Goal: Ask a question: Seek information or help from site administrators or community

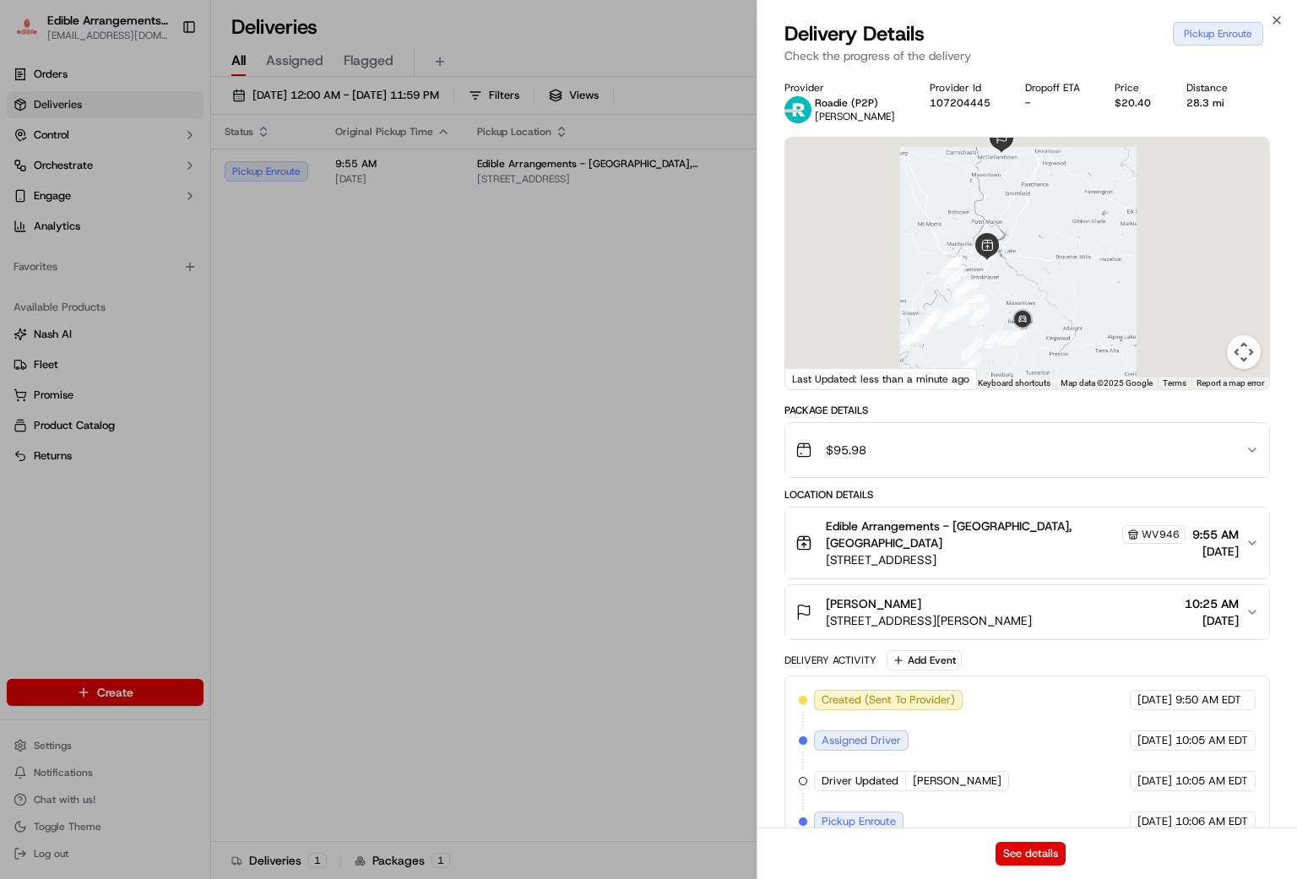
drag, startPoint x: 1037, startPoint y: 296, endPoint x: 1039, endPoint y: 198, distance: 98.0
click at [1039, 198] on div at bounding box center [1028, 264] width 484 height 252
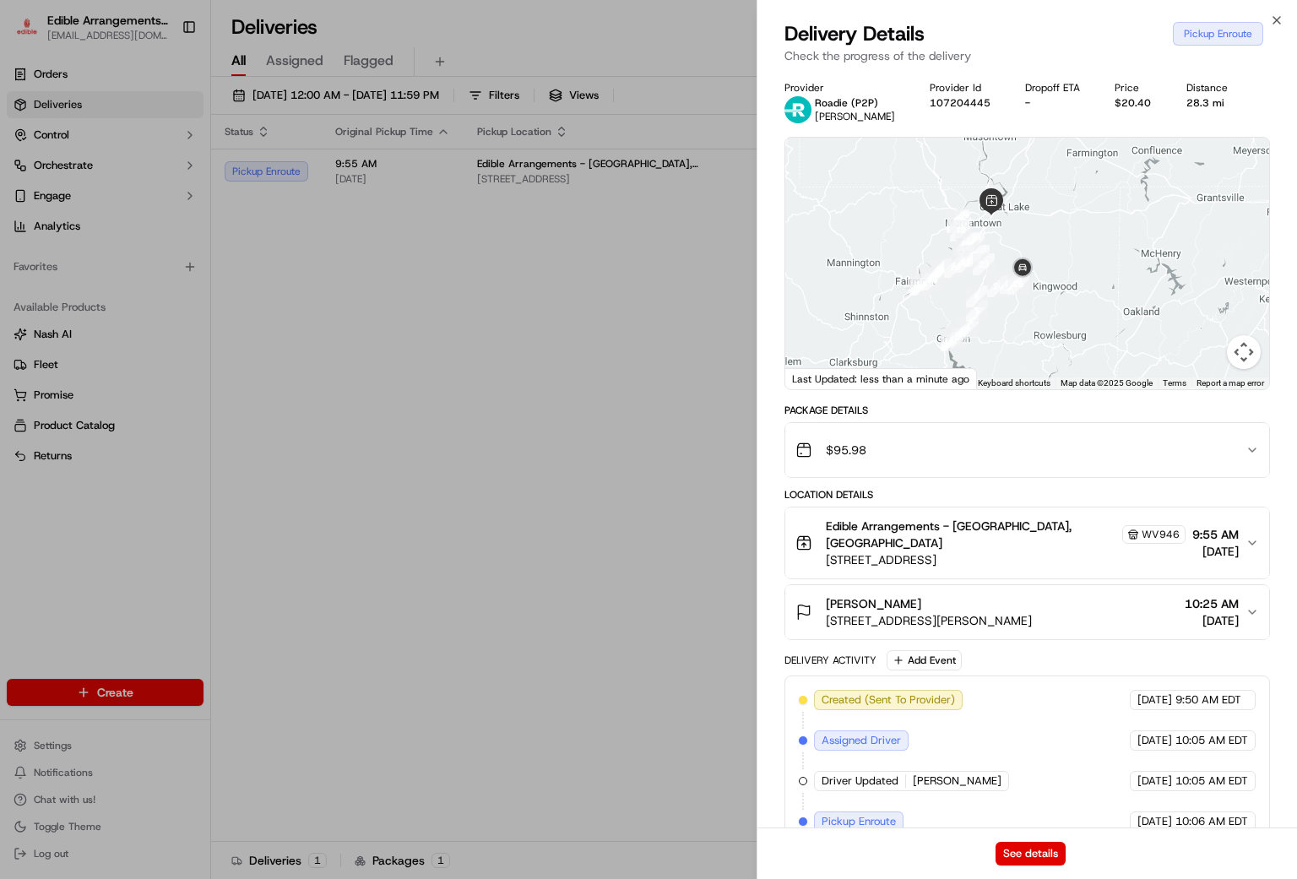
drag, startPoint x: 1078, startPoint y: 315, endPoint x: 1078, endPoint y: 252, distance: 63.3
click at [1078, 252] on div at bounding box center [1028, 264] width 484 height 252
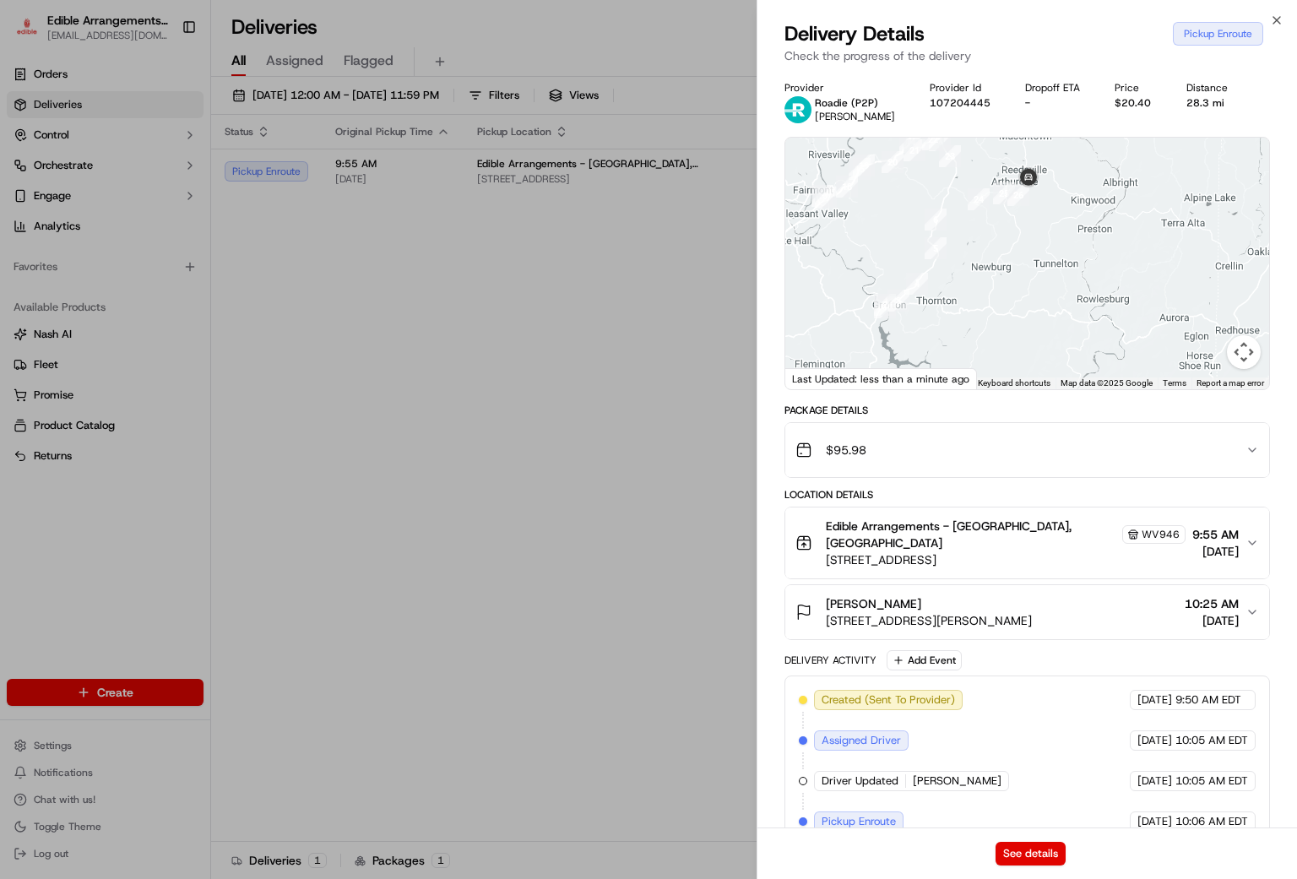
drag, startPoint x: 1017, startPoint y: 318, endPoint x: 1080, endPoint y: 219, distance: 117.4
click at [1085, 201] on div at bounding box center [1028, 264] width 484 height 252
drag, startPoint x: 1036, startPoint y: 269, endPoint x: 1014, endPoint y: 315, distance: 50.6
click at [1014, 315] on div at bounding box center [1028, 264] width 484 height 252
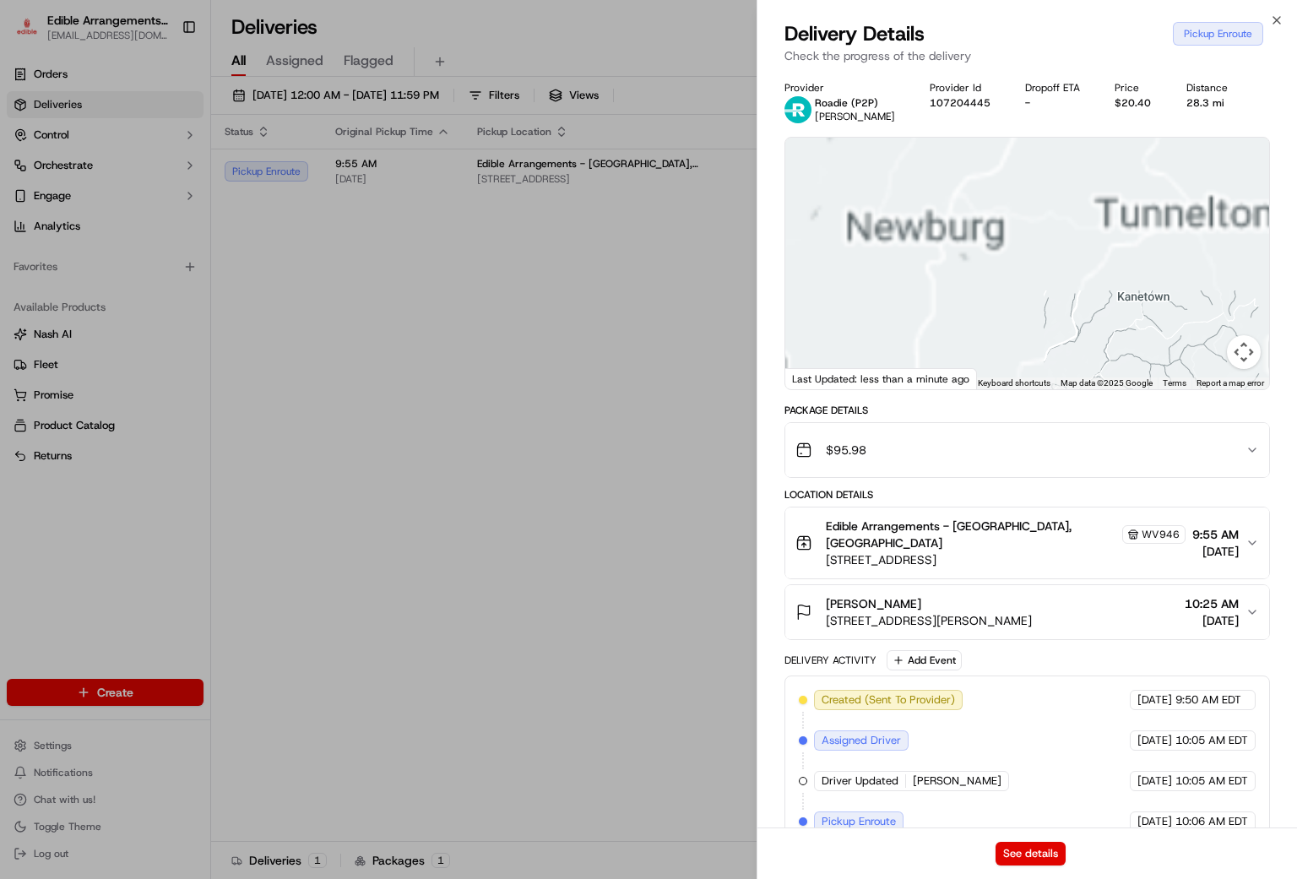
drag, startPoint x: 1133, startPoint y: 229, endPoint x: 1128, endPoint y: 315, distance: 86.3
click at [1128, 315] on div at bounding box center [1028, 264] width 484 height 252
drag, startPoint x: 998, startPoint y: 261, endPoint x: 1128, endPoint y: 335, distance: 149.1
click at [1128, 335] on div at bounding box center [1028, 264] width 484 height 252
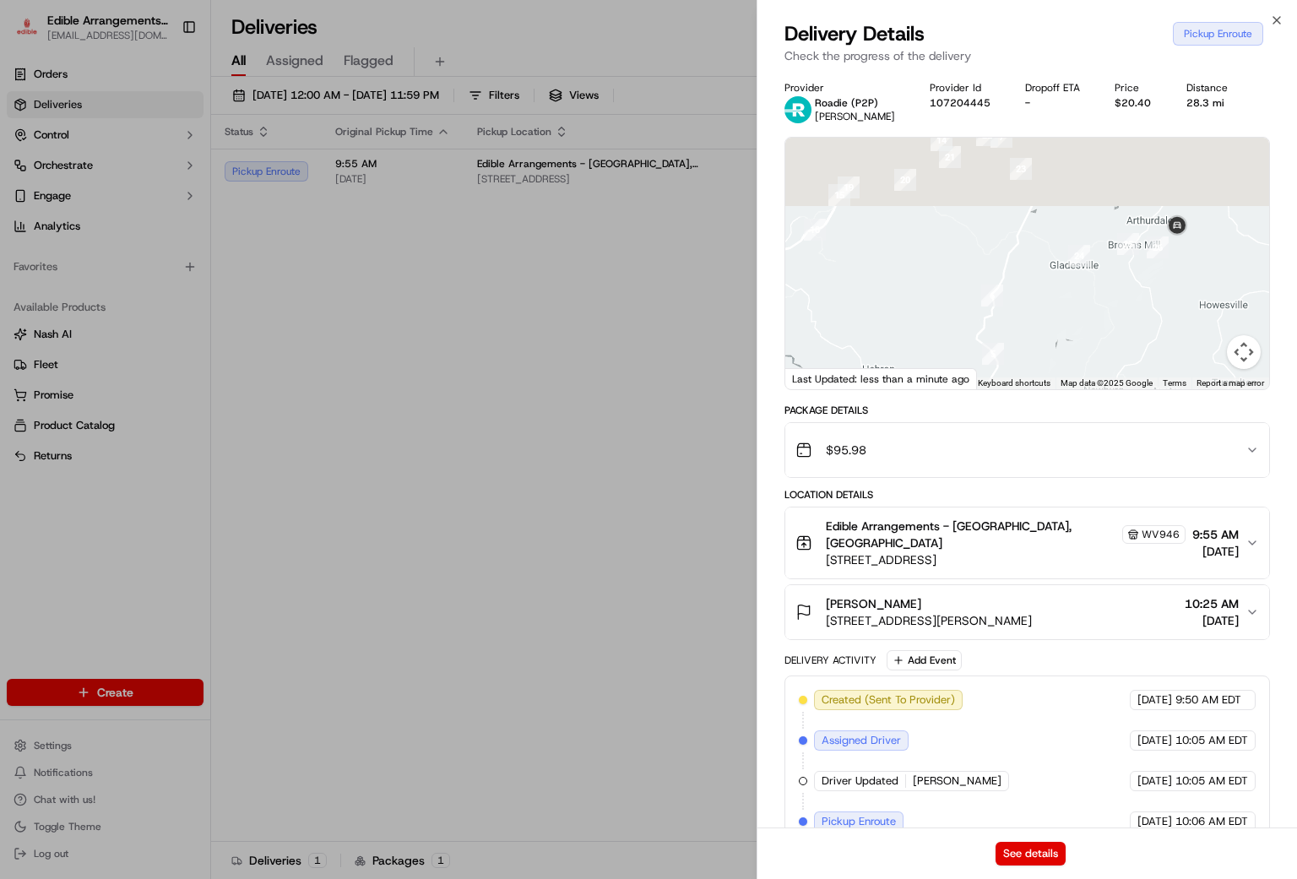
drag, startPoint x: 1199, startPoint y: 266, endPoint x: 1155, endPoint y: 362, distance: 105.8
click at [1155, 362] on div at bounding box center [1028, 264] width 484 height 252
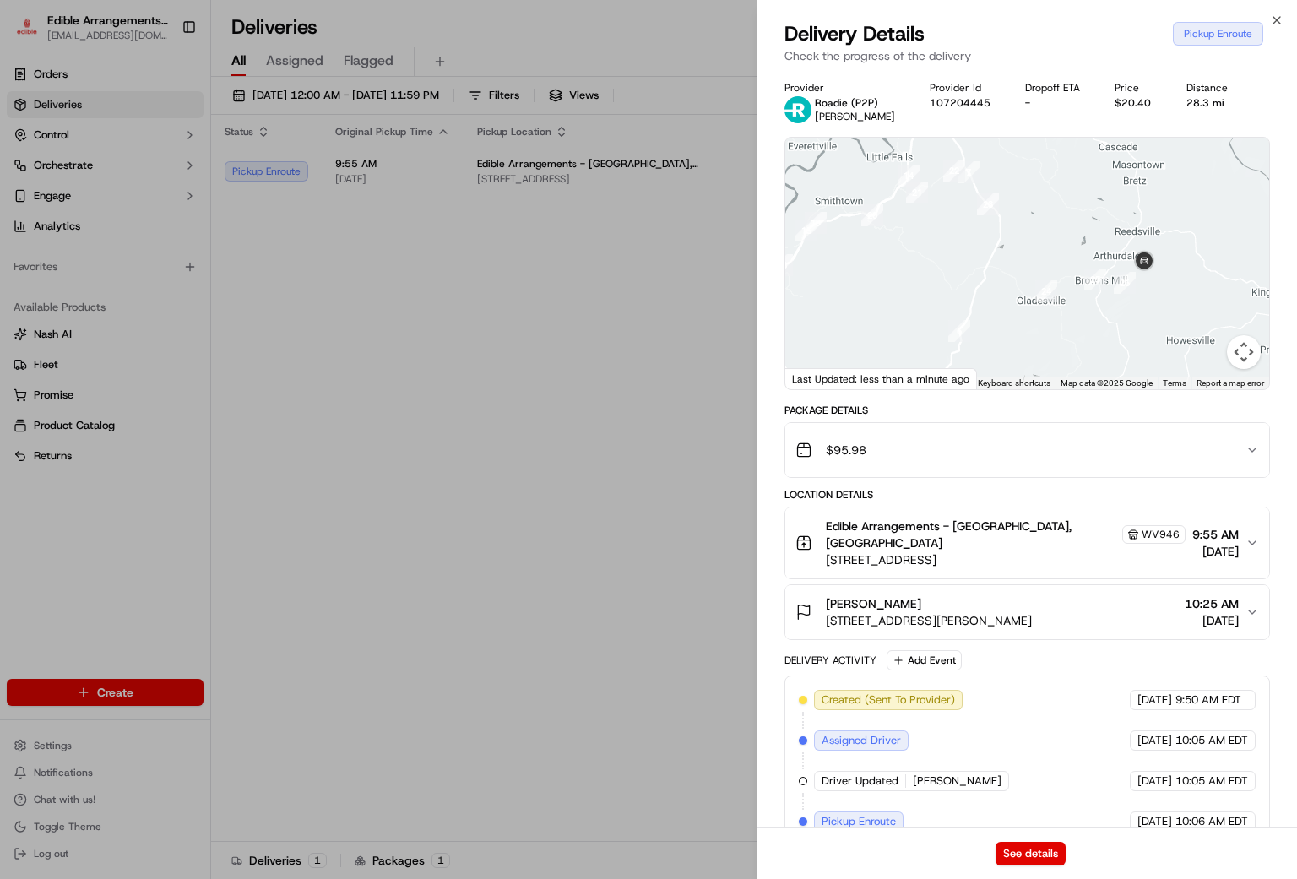
drag, startPoint x: 1173, startPoint y: 281, endPoint x: 1128, endPoint y: 312, distance: 54.1
click at [1128, 312] on div at bounding box center [1028, 264] width 484 height 252
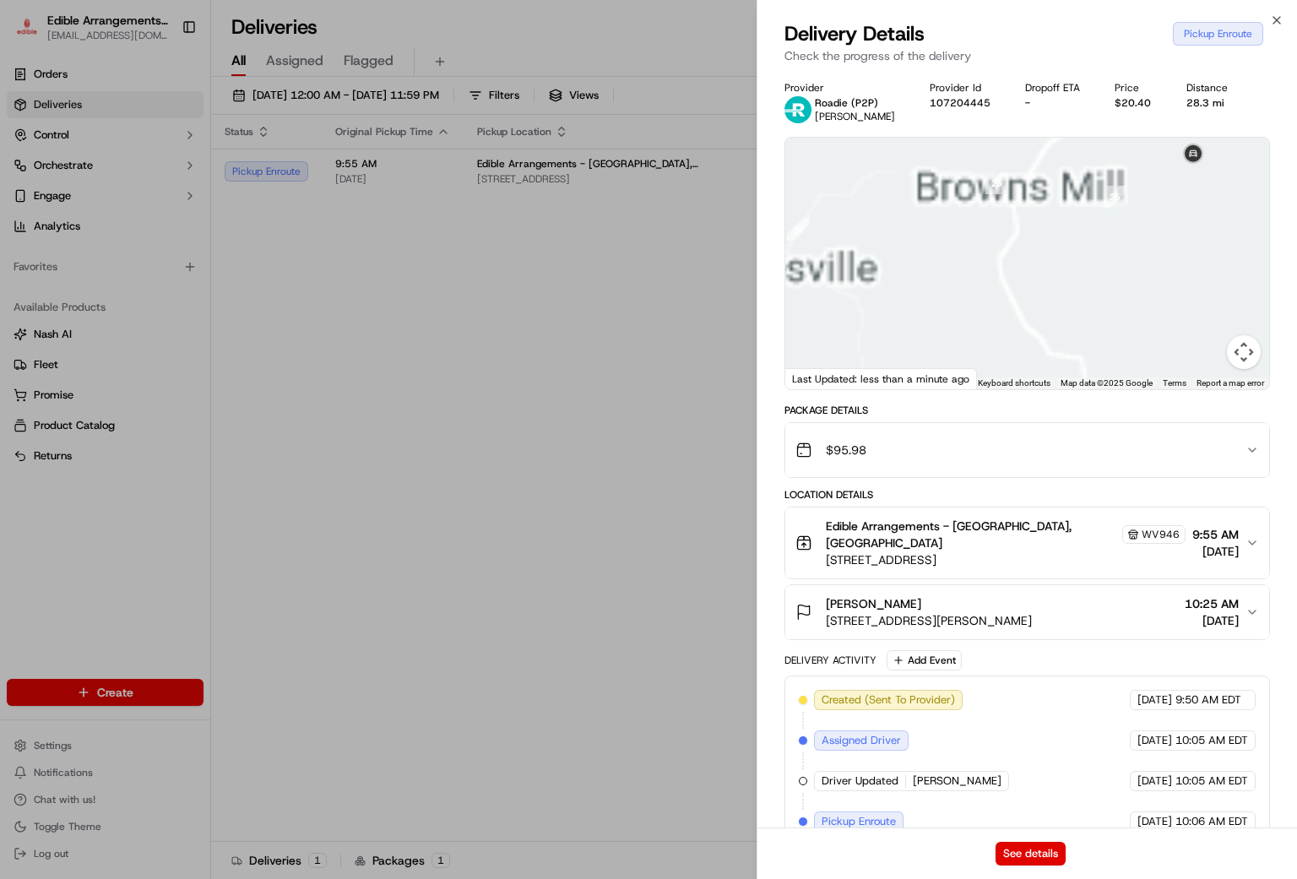
drag, startPoint x: 1164, startPoint y: 247, endPoint x: 1098, endPoint y: 302, distance: 86.3
click at [1098, 302] on div at bounding box center [1028, 264] width 484 height 252
drag, startPoint x: 1202, startPoint y: 244, endPoint x: 1146, endPoint y: 277, distance: 64.8
click at [1146, 277] on div at bounding box center [1028, 264] width 484 height 252
drag, startPoint x: 1173, startPoint y: 228, endPoint x: 1101, endPoint y: 287, distance: 93.7
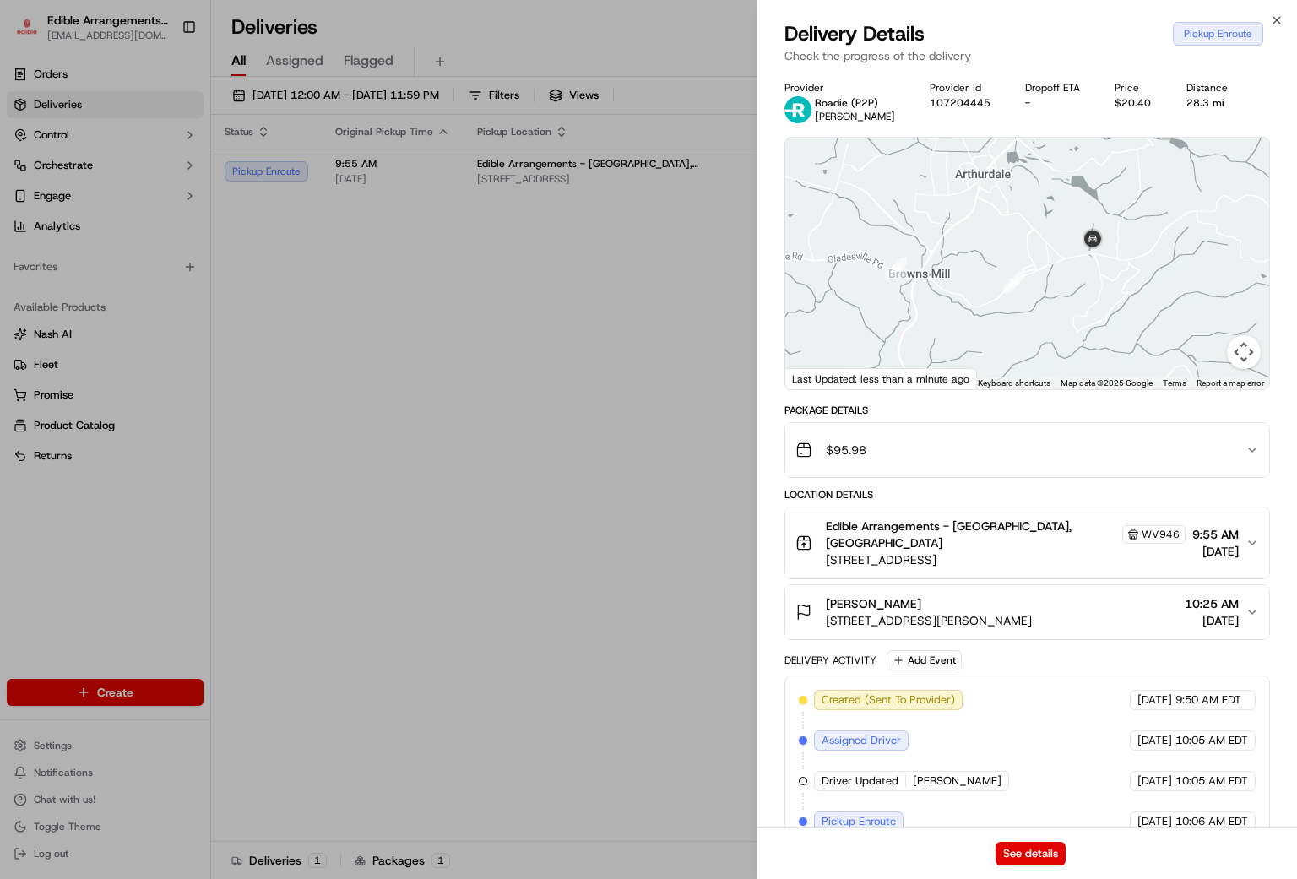
click at [1101, 287] on div at bounding box center [1028, 264] width 484 height 252
drag, startPoint x: 1191, startPoint y: 264, endPoint x: 1161, endPoint y: 309, distance: 54.4
click at [1161, 309] on div at bounding box center [1028, 264] width 484 height 252
drag, startPoint x: 1173, startPoint y: 253, endPoint x: 1224, endPoint y: 272, distance: 54.0
click at [1229, 276] on div at bounding box center [1028, 264] width 484 height 252
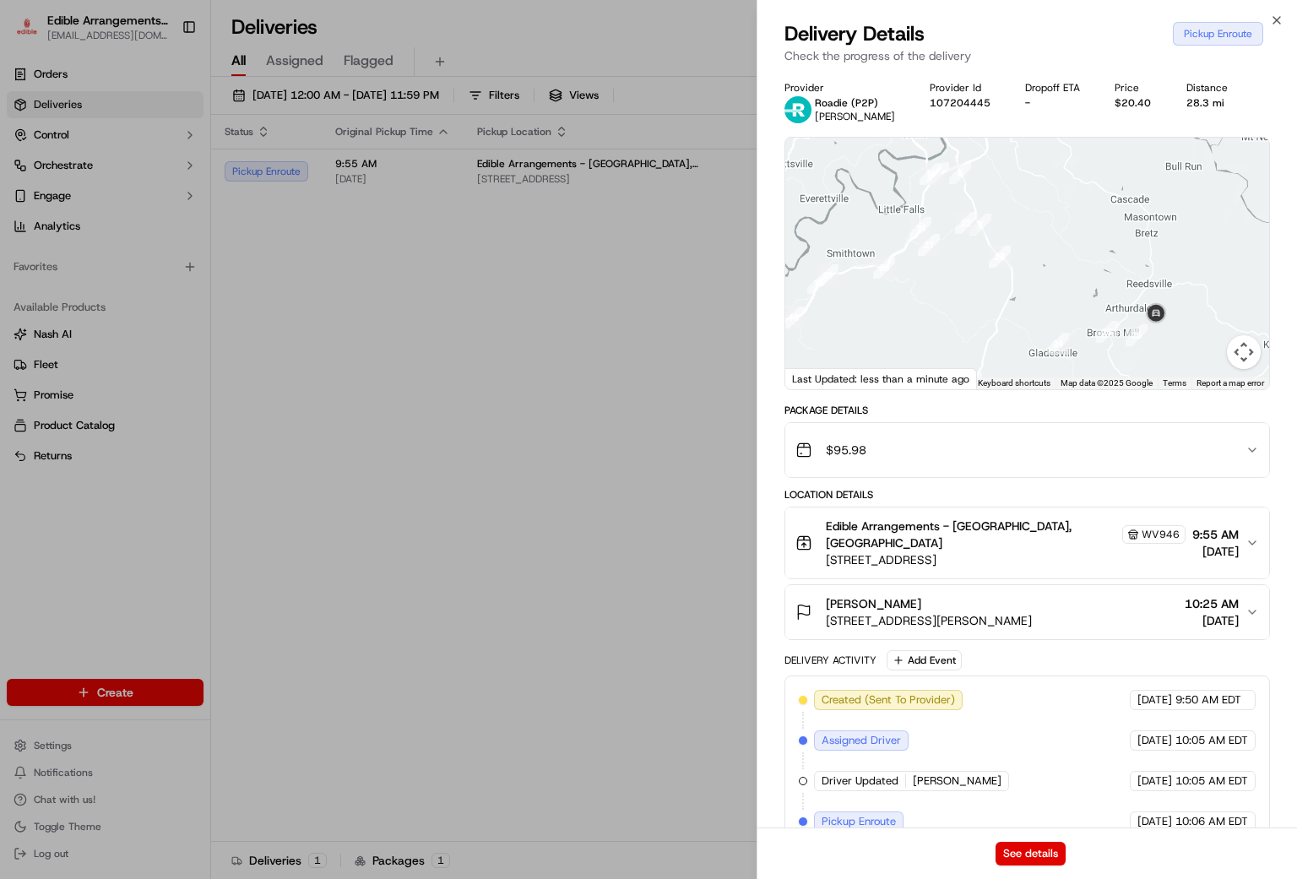
drag, startPoint x: 1149, startPoint y: 256, endPoint x: 1135, endPoint y: 294, distance: 40.3
click at [1135, 294] on div at bounding box center [1028, 264] width 484 height 252
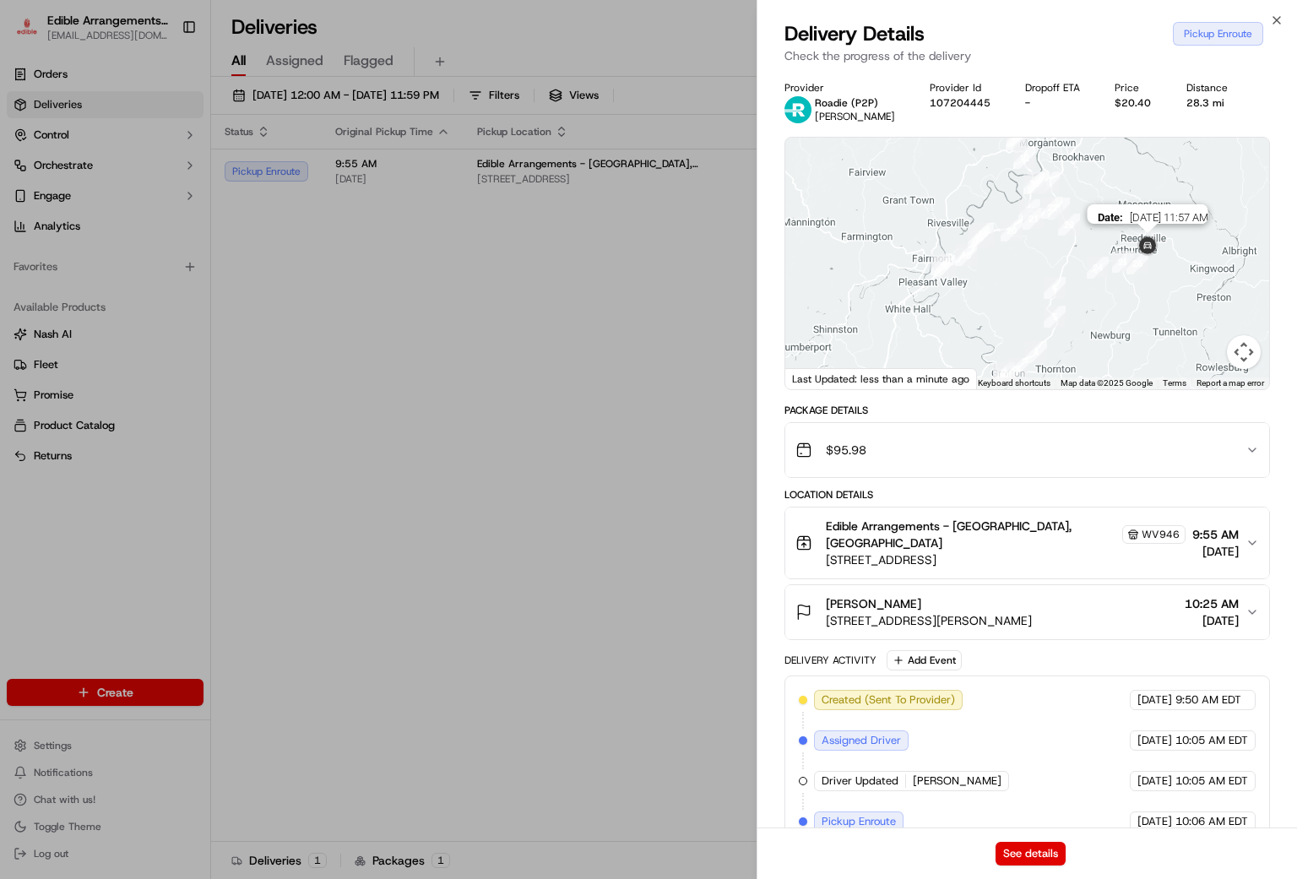
drag, startPoint x: 1150, startPoint y: 286, endPoint x: 1150, endPoint y: 238, distance: 48.1
click at [1150, 238] on img at bounding box center [1147, 246] width 27 height 27
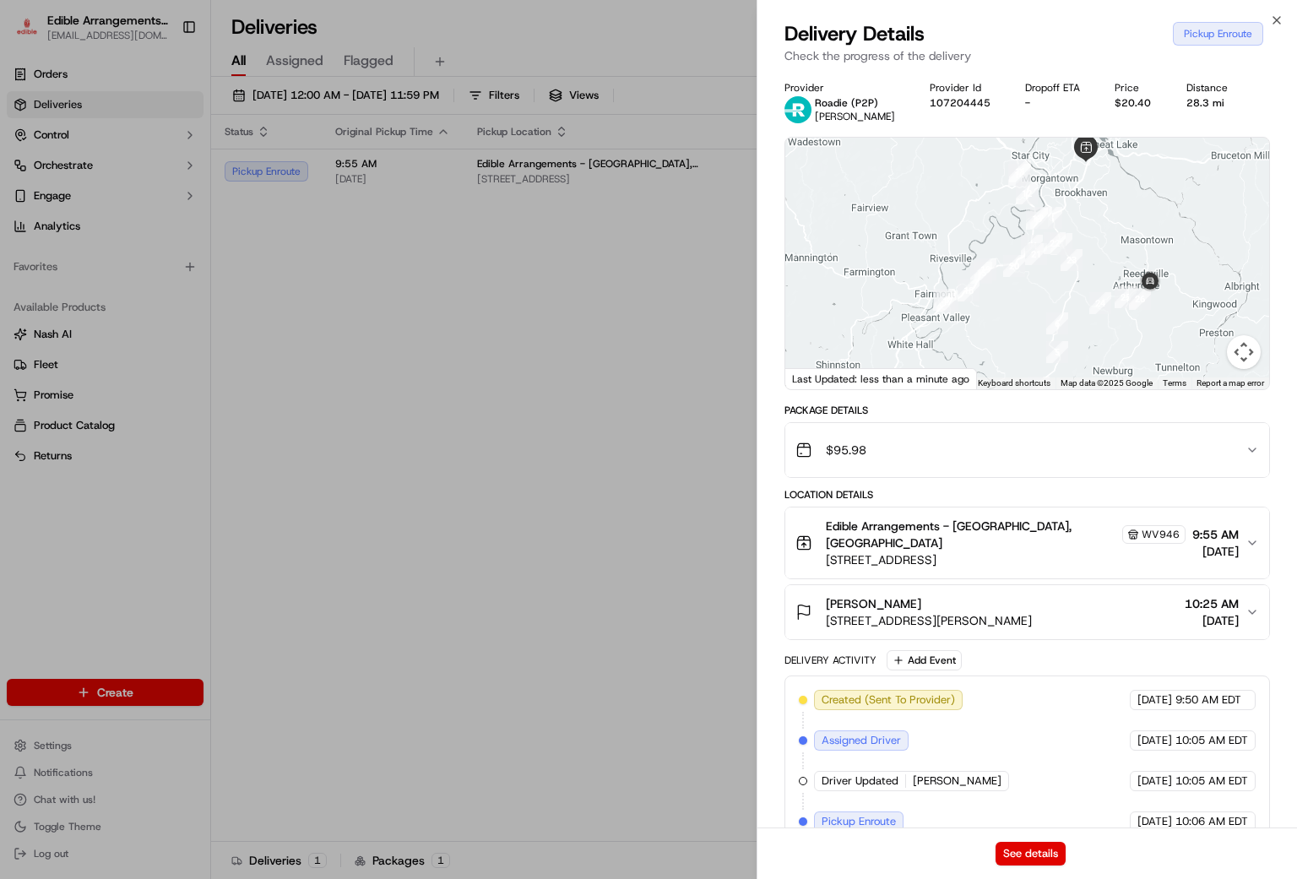
drag, startPoint x: 1161, startPoint y: 323, endPoint x: 1163, endPoint y: 347, distance: 24.6
click at [1163, 347] on div at bounding box center [1028, 264] width 484 height 252
drag, startPoint x: 400, startPoint y: 362, endPoint x: 731, endPoint y: 267, distance: 343.8
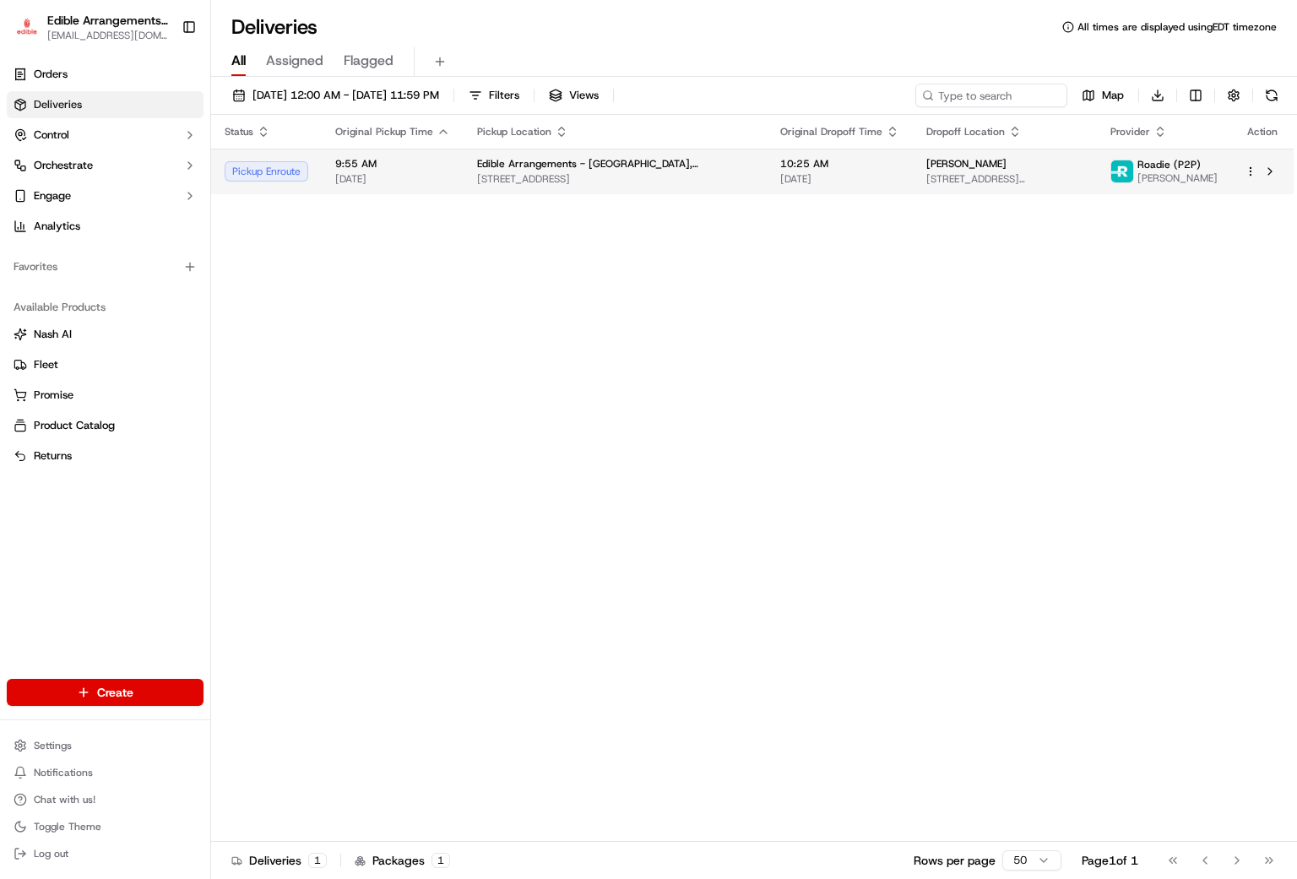
click at [846, 171] on span "10:25 AM" at bounding box center [839, 164] width 119 height 14
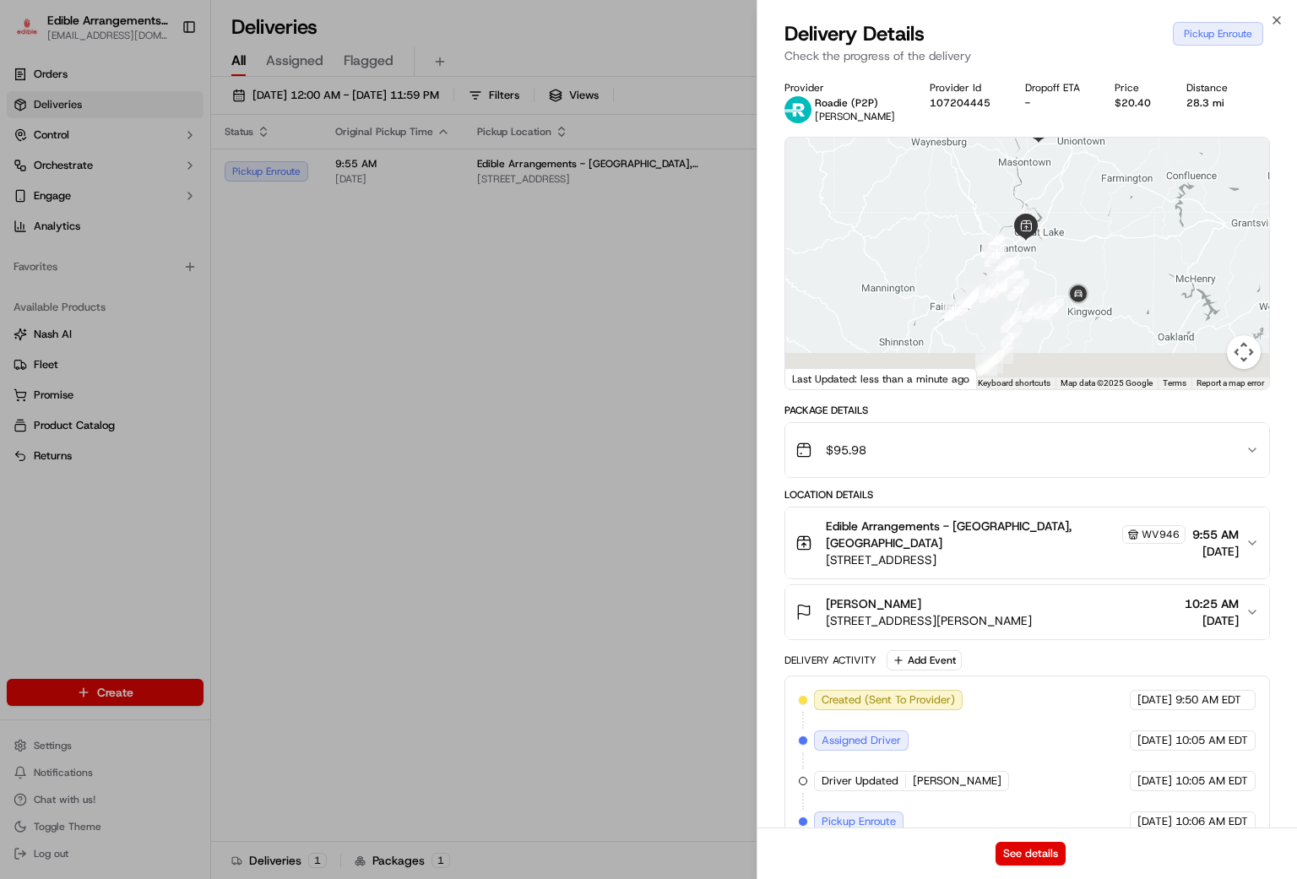
drag, startPoint x: 1108, startPoint y: 305, endPoint x: 1103, endPoint y: 221, distance: 83.8
click at [1103, 221] on div at bounding box center [1028, 264] width 484 height 252
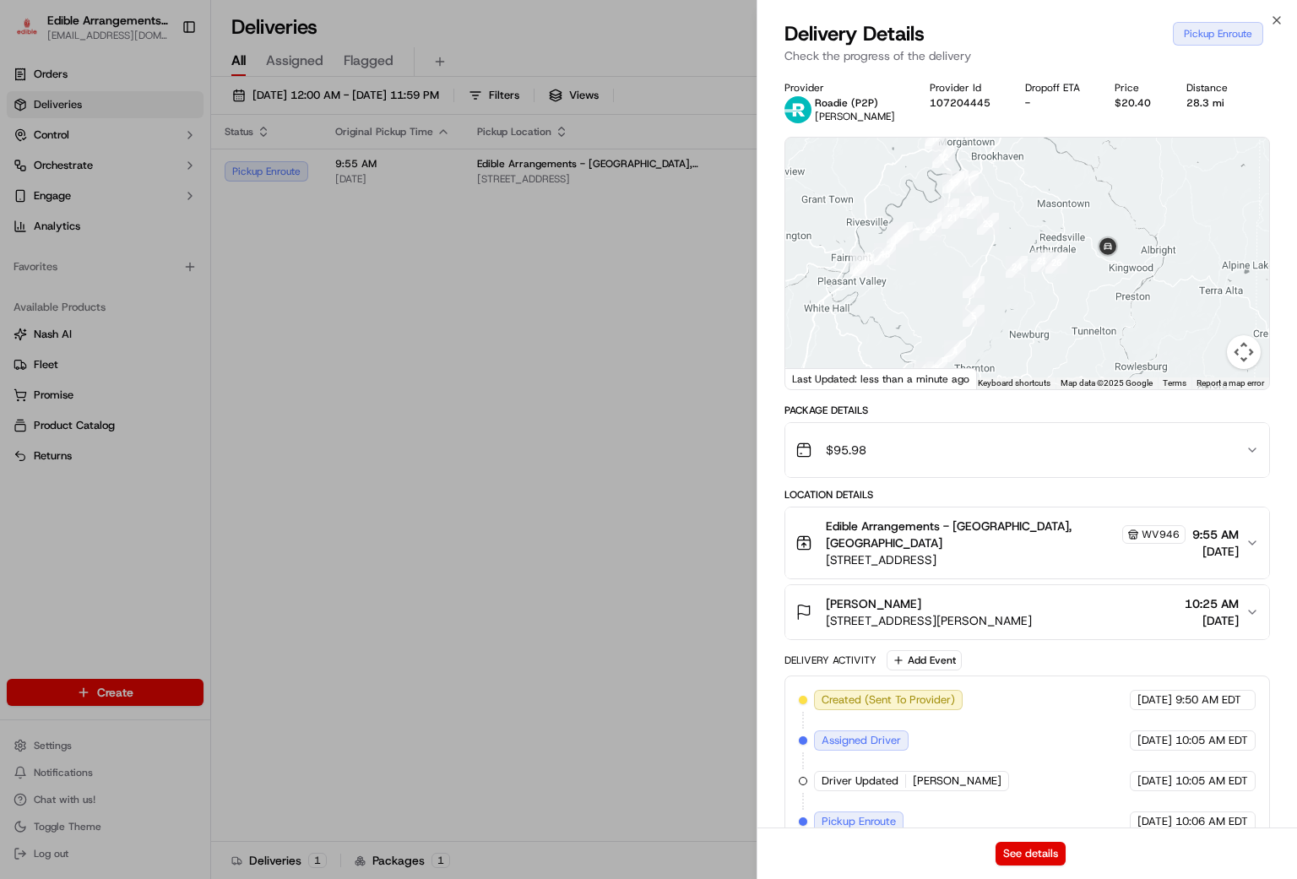
drag, startPoint x: 1139, startPoint y: 284, endPoint x: 1202, endPoint y: 267, distance: 65.6
click at [1202, 267] on div at bounding box center [1028, 264] width 484 height 252
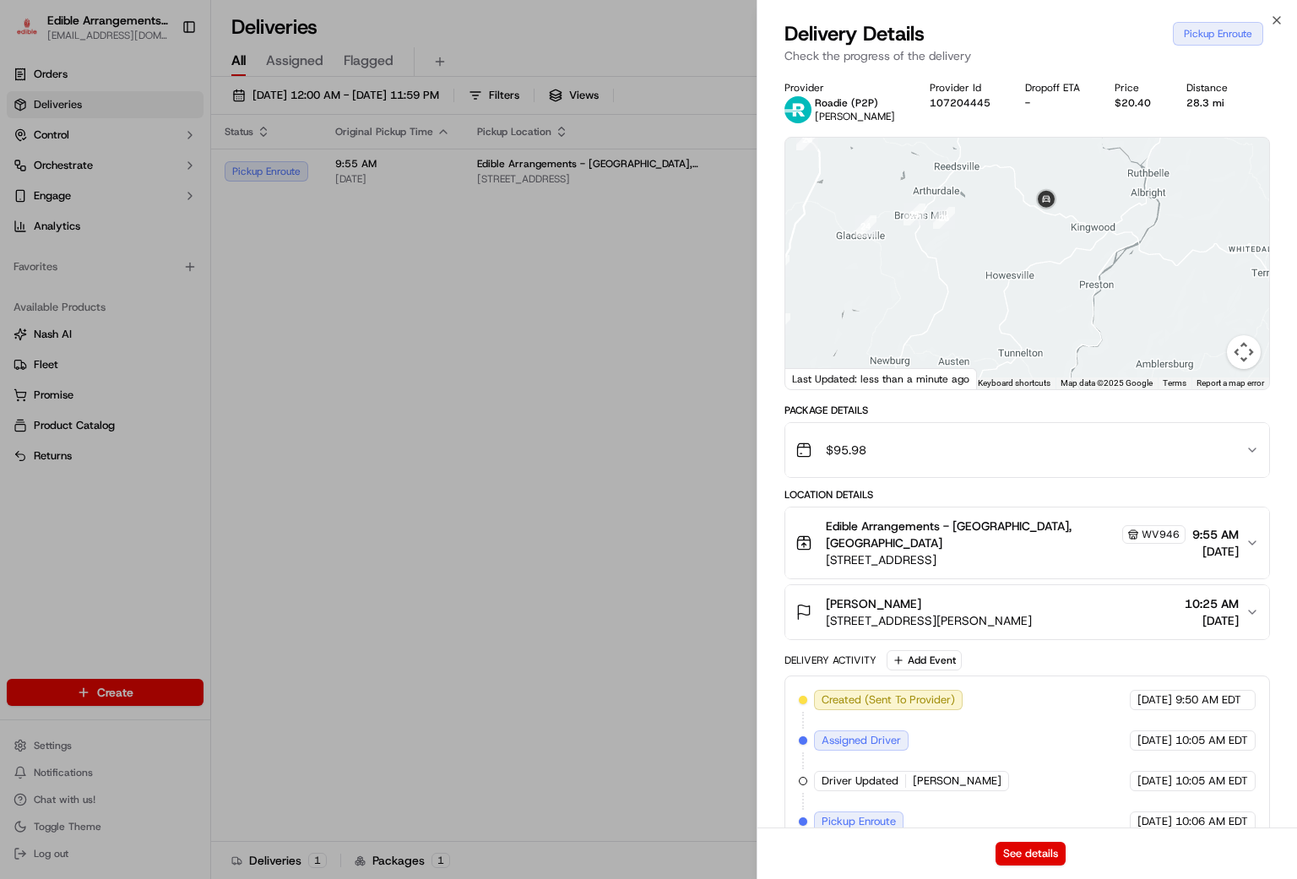
drag, startPoint x: 1068, startPoint y: 228, endPoint x: 1026, endPoint y: 309, distance: 91.0
click at [1026, 309] on div at bounding box center [1028, 264] width 484 height 252
drag, startPoint x: 1002, startPoint y: 309, endPoint x: 1125, endPoint y: 314, distance: 123.4
click at [1123, 314] on div at bounding box center [1028, 264] width 484 height 252
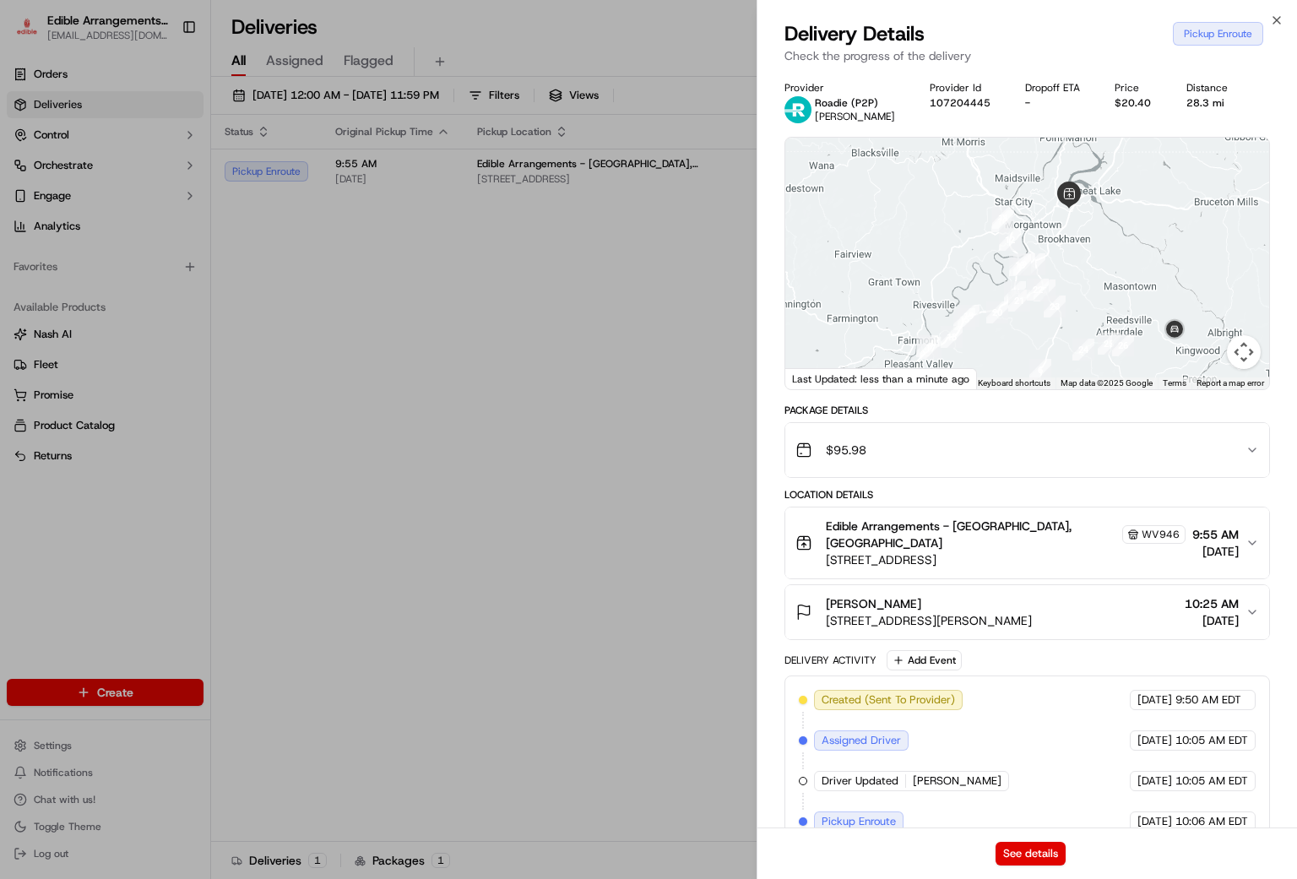
drag, startPoint x: 1095, startPoint y: 242, endPoint x: 1145, endPoint y: 328, distance: 100.0
click at [1145, 328] on div at bounding box center [1028, 264] width 484 height 252
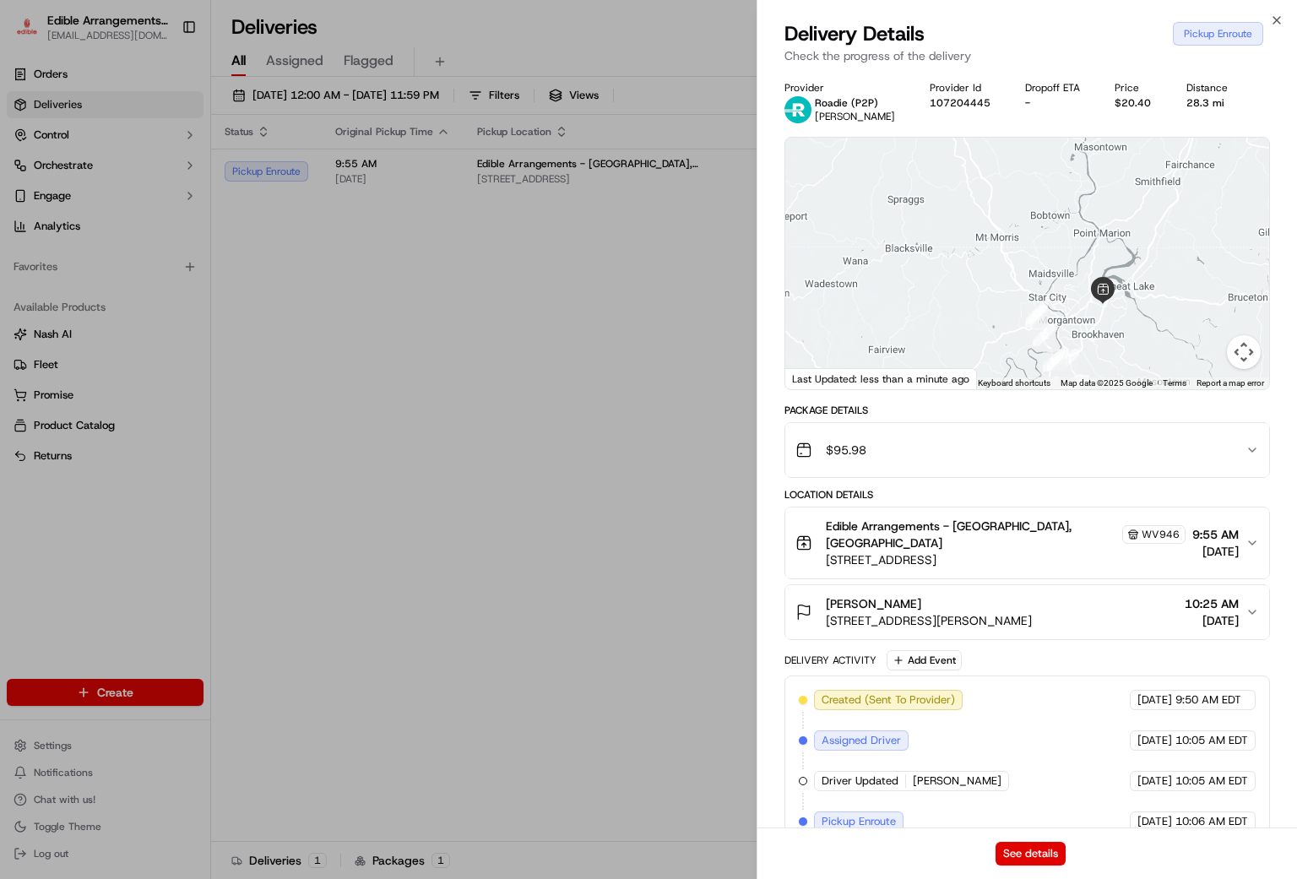
drag, startPoint x: 1151, startPoint y: 249, endPoint x: 1144, endPoint y: 309, distance: 60.4
click at [1144, 309] on div at bounding box center [1028, 264] width 484 height 252
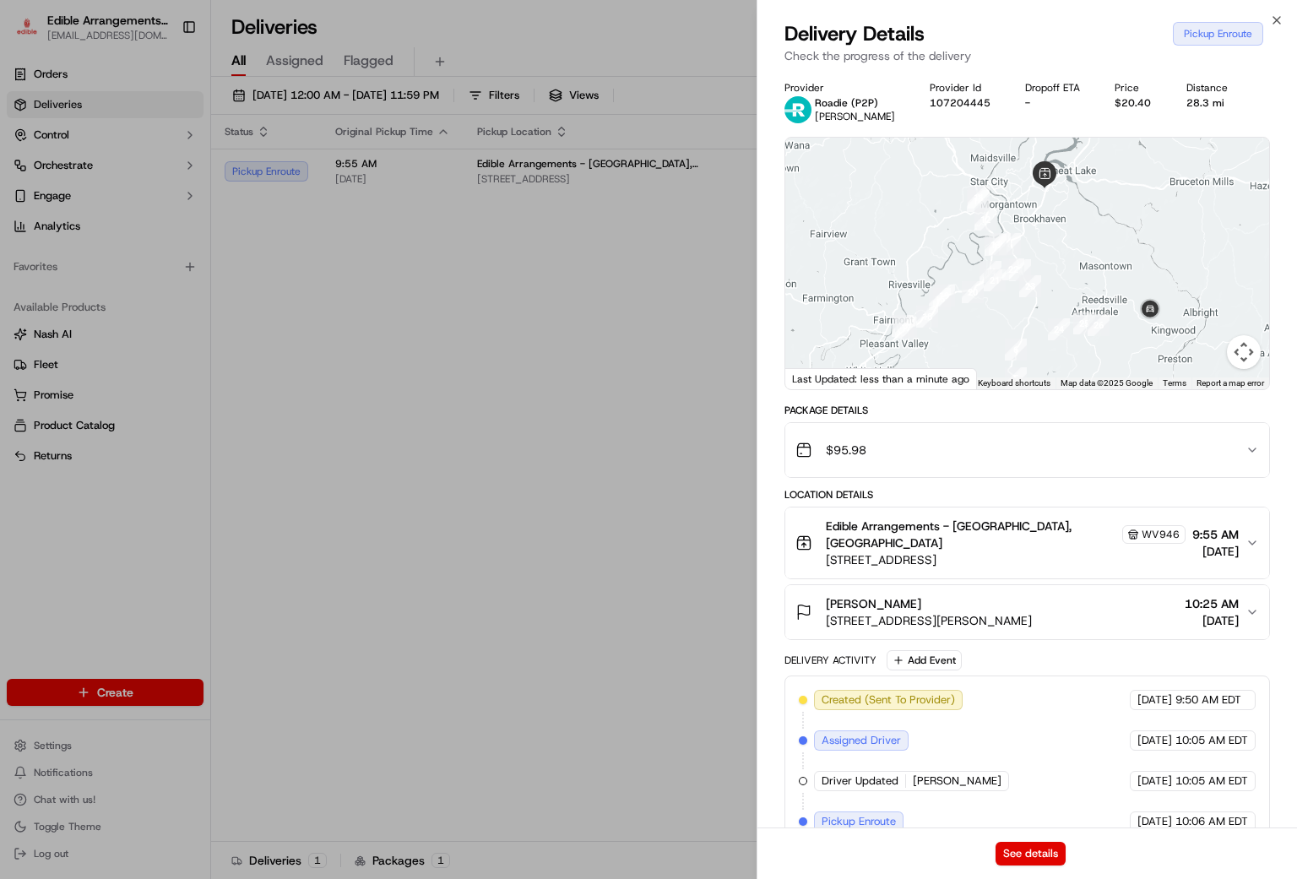
drag, startPoint x: 1166, startPoint y: 323, endPoint x: 1100, endPoint y: 191, distance: 147.3
click at [1100, 191] on div at bounding box center [1028, 264] width 484 height 252
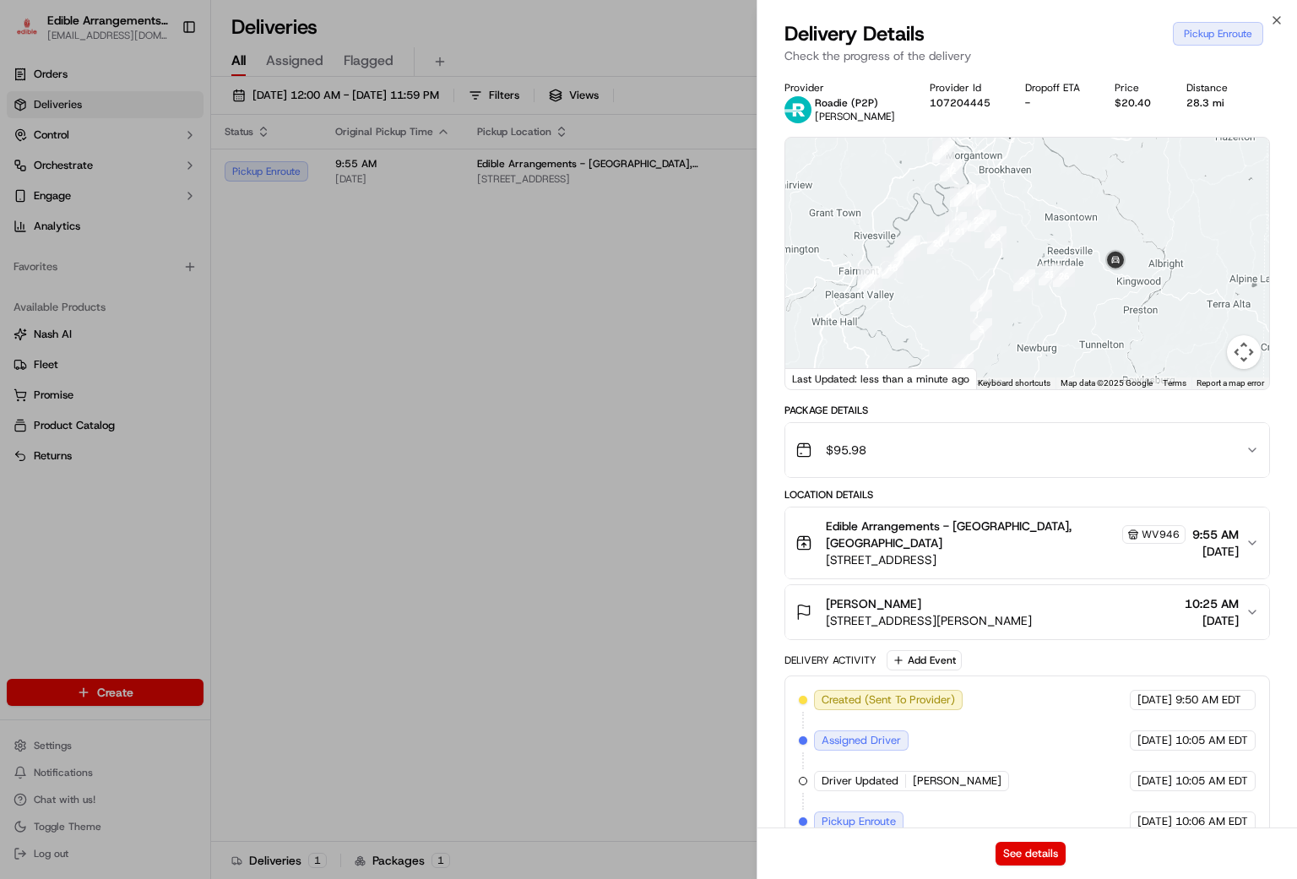
drag, startPoint x: 1219, startPoint y: 269, endPoint x: 1193, endPoint y: 228, distance: 48.5
click at [1193, 228] on div at bounding box center [1028, 264] width 484 height 252
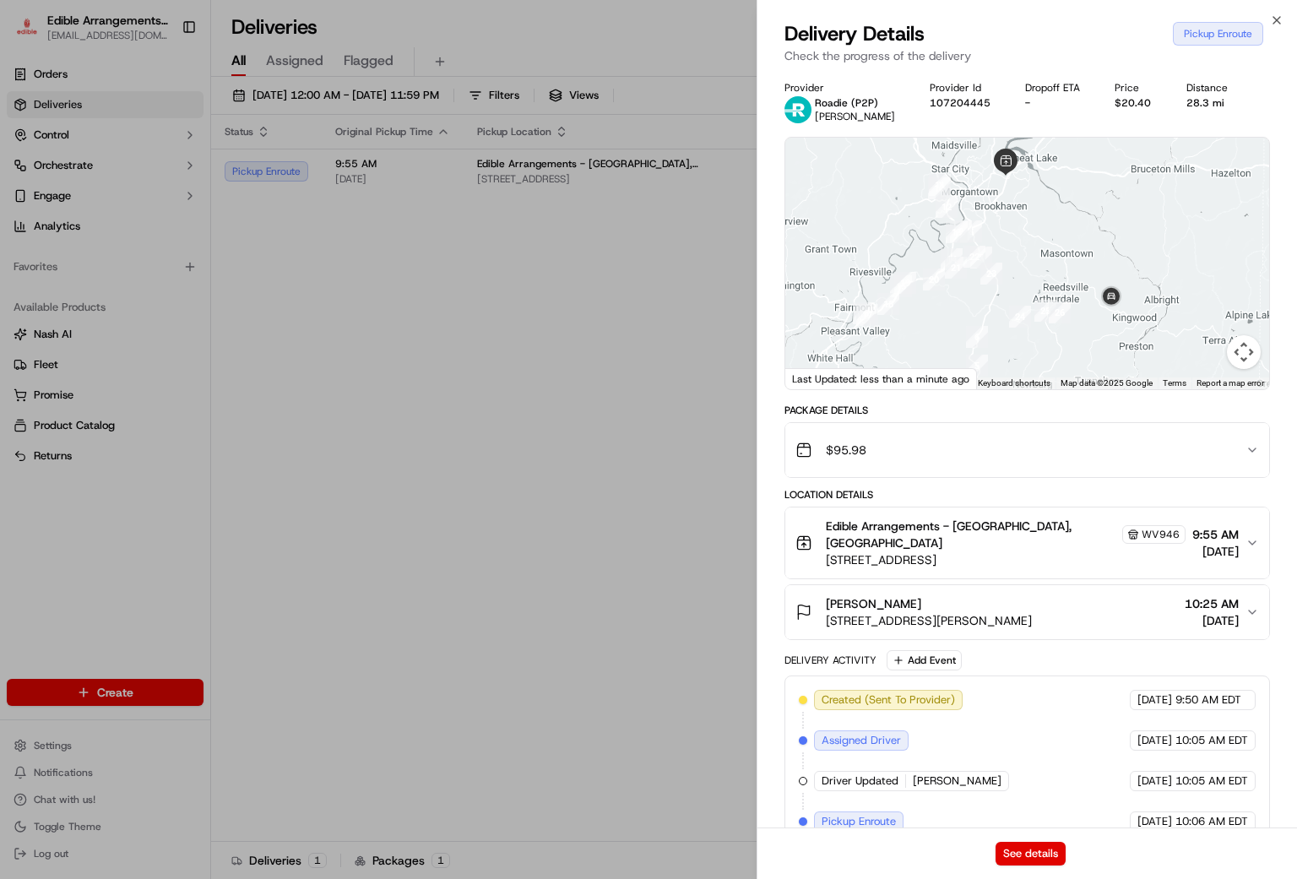
drag, startPoint x: 1183, startPoint y: 272, endPoint x: 1183, endPoint y: 312, distance: 39.7
click at [1183, 312] on div at bounding box center [1028, 264] width 484 height 252
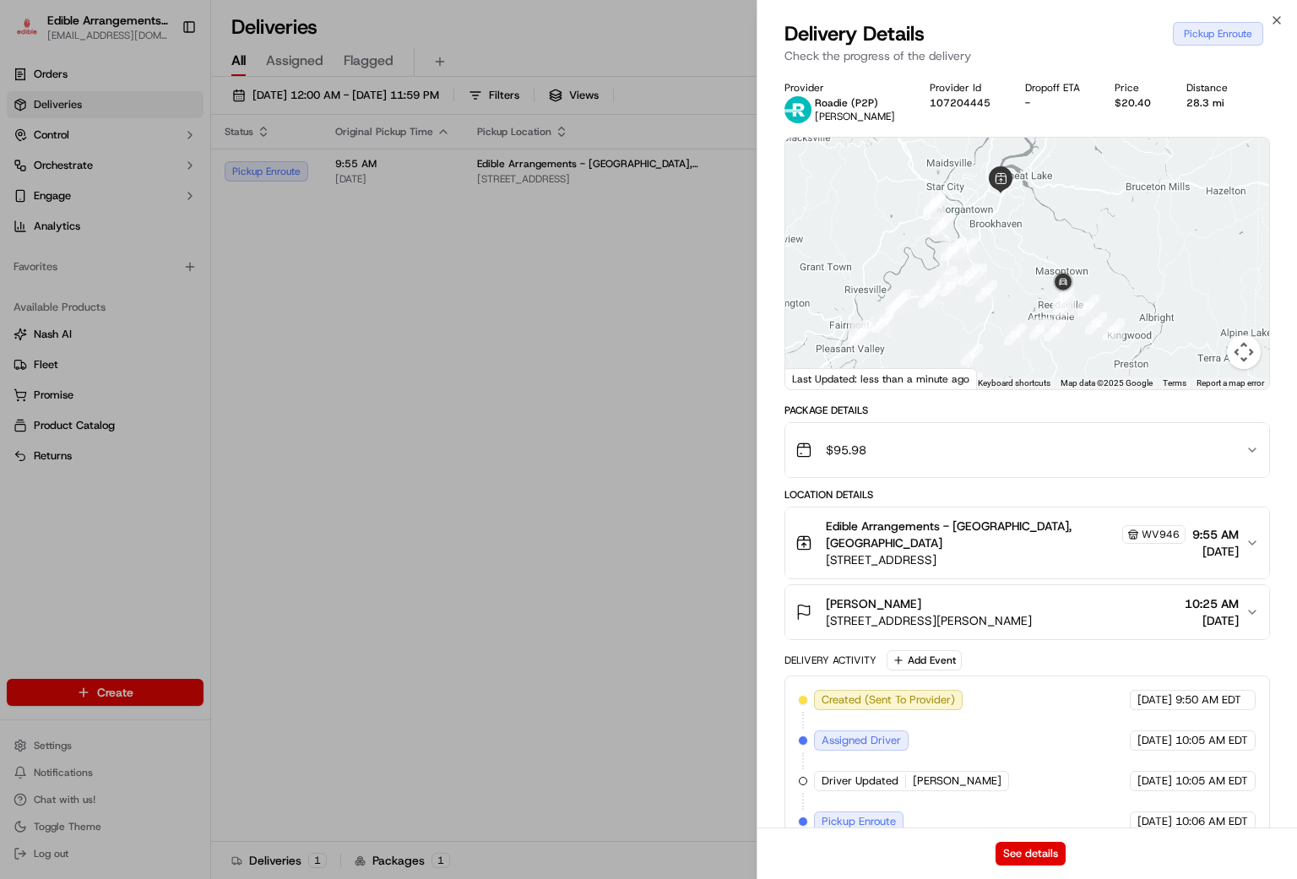
drag, startPoint x: 1131, startPoint y: 281, endPoint x: 1121, endPoint y: 300, distance: 21.2
click at [1121, 300] on div at bounding box center [1028, 264] width 484 height 252
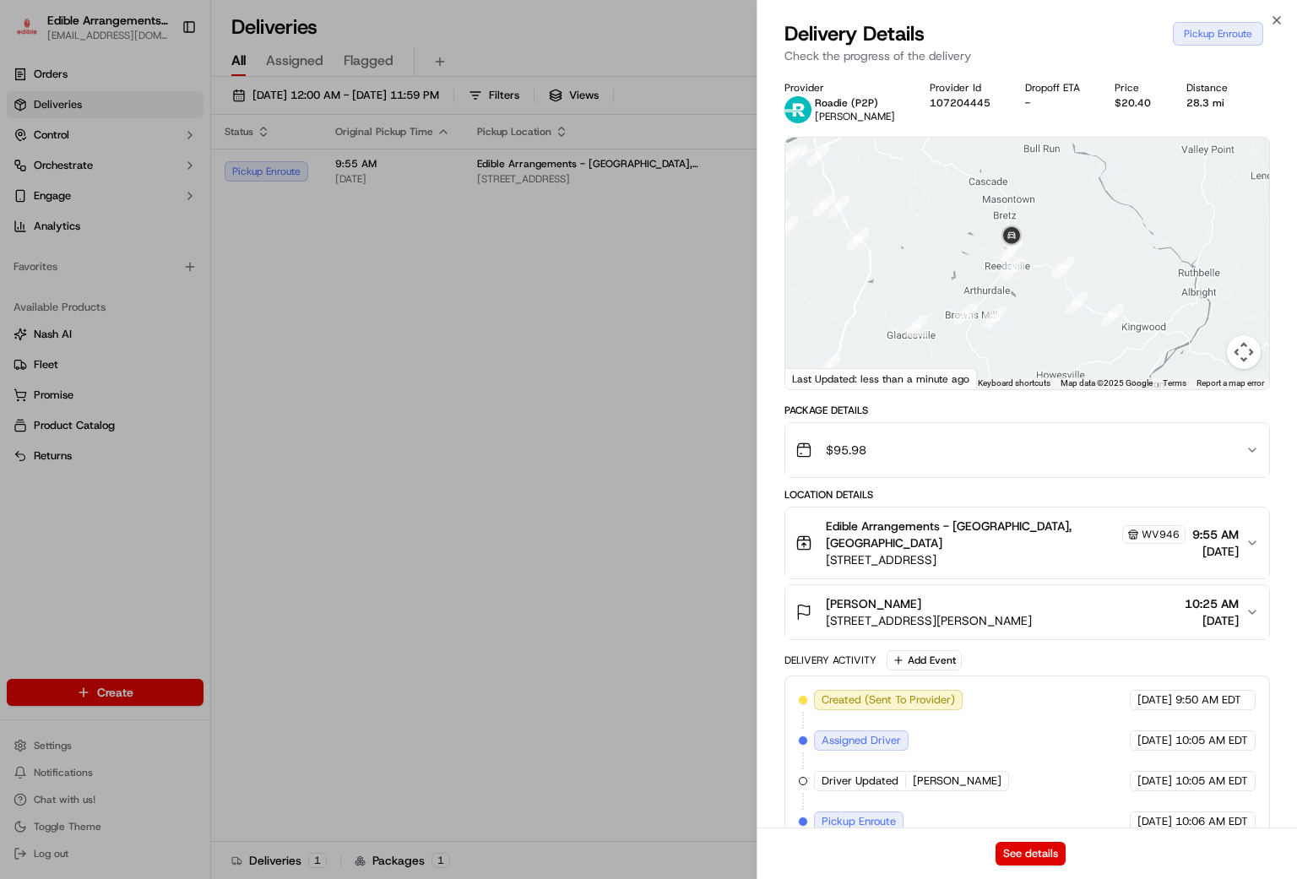
drag, startPoint x: 1075, startPoint y: 238, endPoint x: 1080, endPoint y: 226, distance: 12.9
click at [1080, 226] on div at bounding box center [1028, 264] width 484 height 252
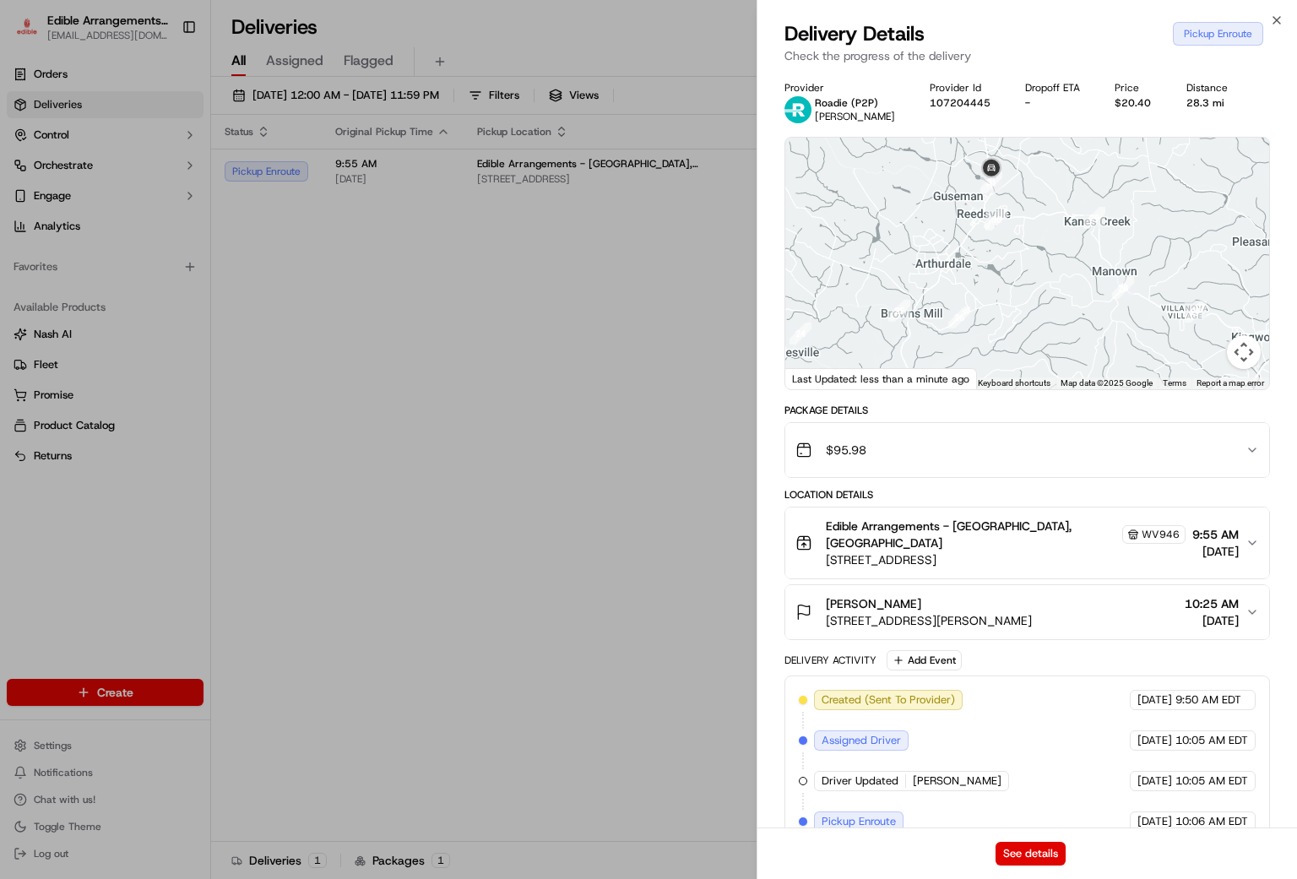
drag, startPoint x: 1063, startPoint y: 275, endPoint x: 1037, endPoint y: 195, distance: 83.3
click at [1037, 195] on div at bounding box center [1028, 264] width 484 height 252
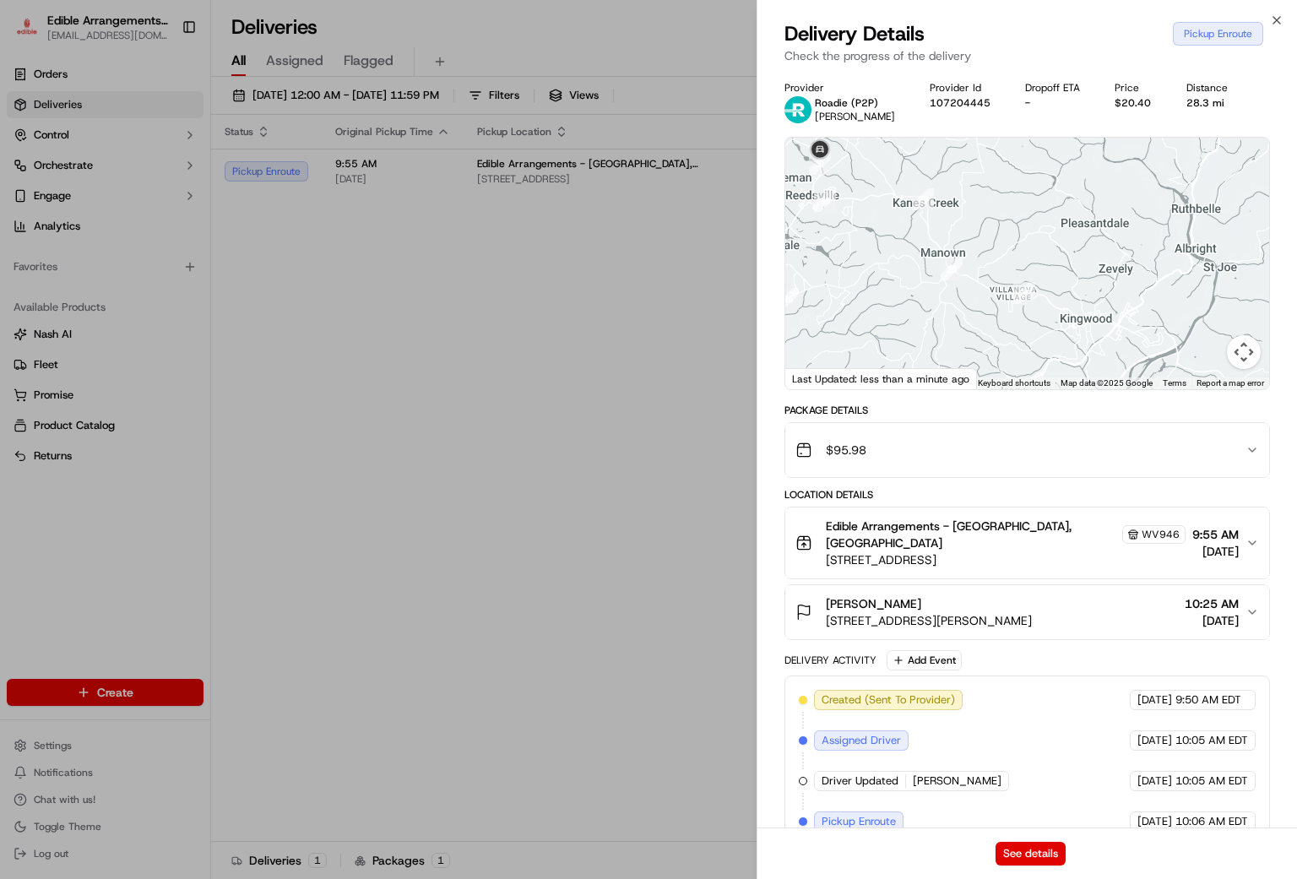
drag, startPoint x: 1141, startPoint y: 246, endPoint x: 981, endPoint y: 236, distance: 160.0
click at [981, 236] on div at bounding box center [1028, 264] width 484 height 252
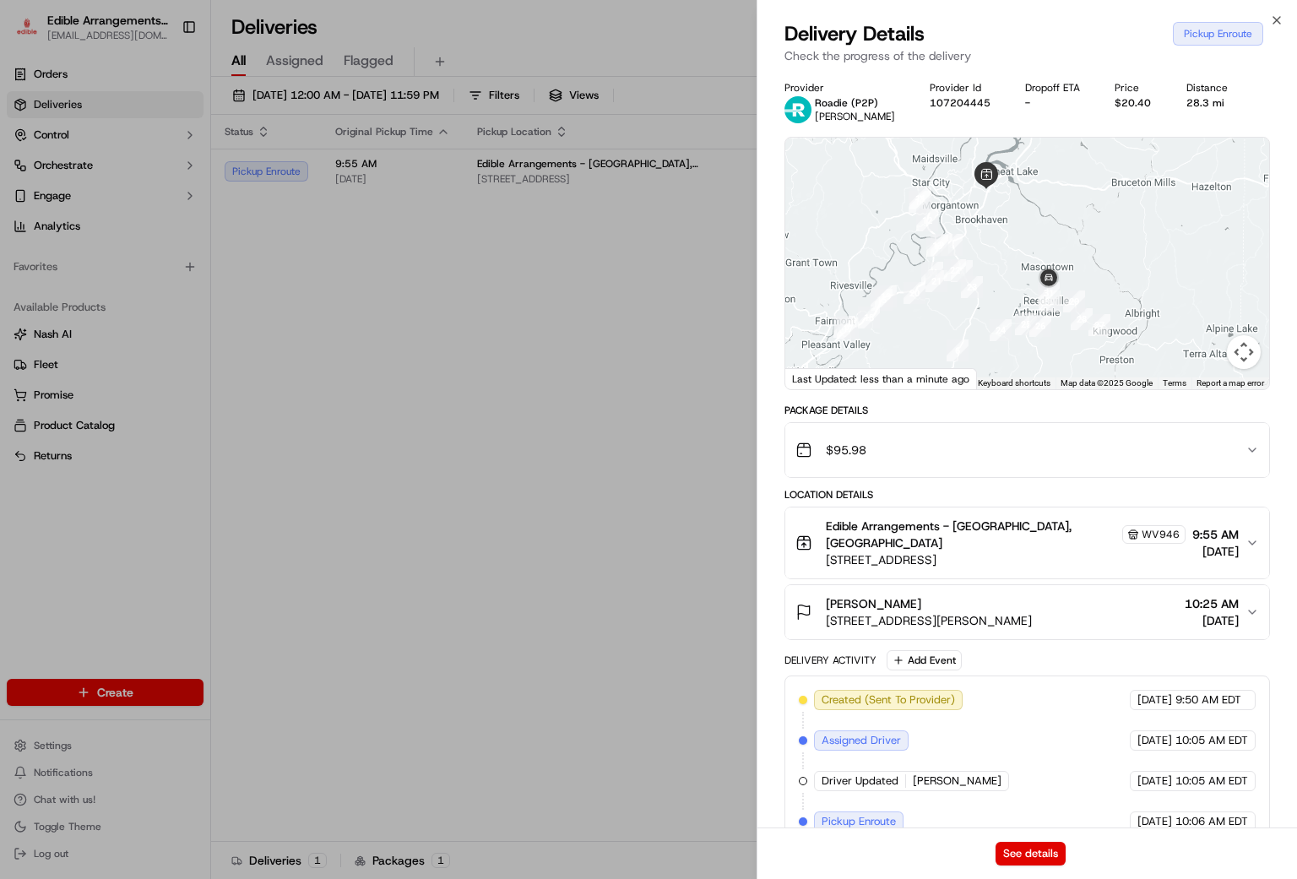
drag, startPoint x: 1007, startPoint y: 224, endPoint x: 1019, endPoint y: 246, distance: 25.4
click at [1032, 276] on div at bounding box center [1028, 264] width 484 height 252
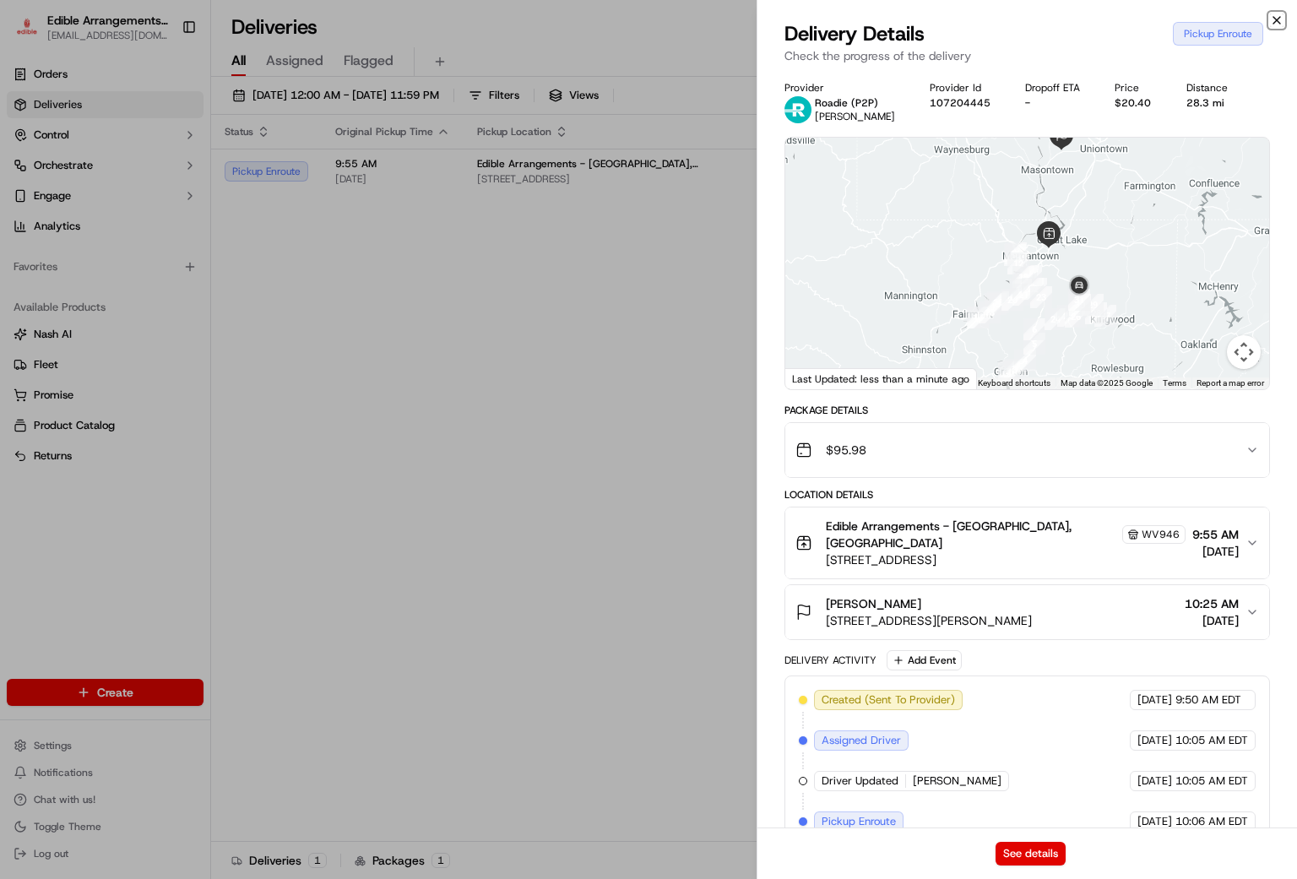
click at [1275, 16] on icon "button" at bounding box center [1277, 21] width 14 height 14
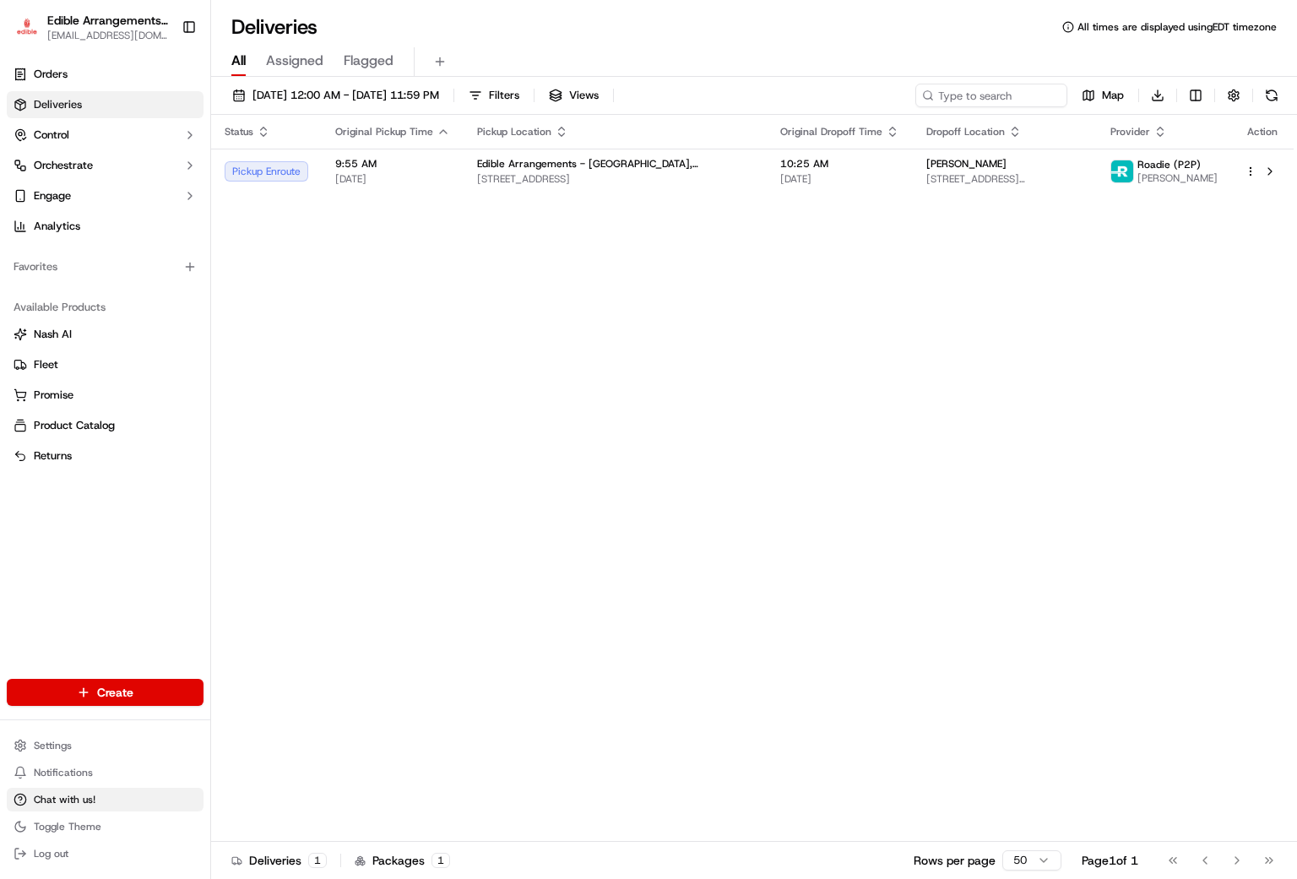
click at [89, 794] on span "Chat with us!" at bounding box center [65, 800] width 62 height 14
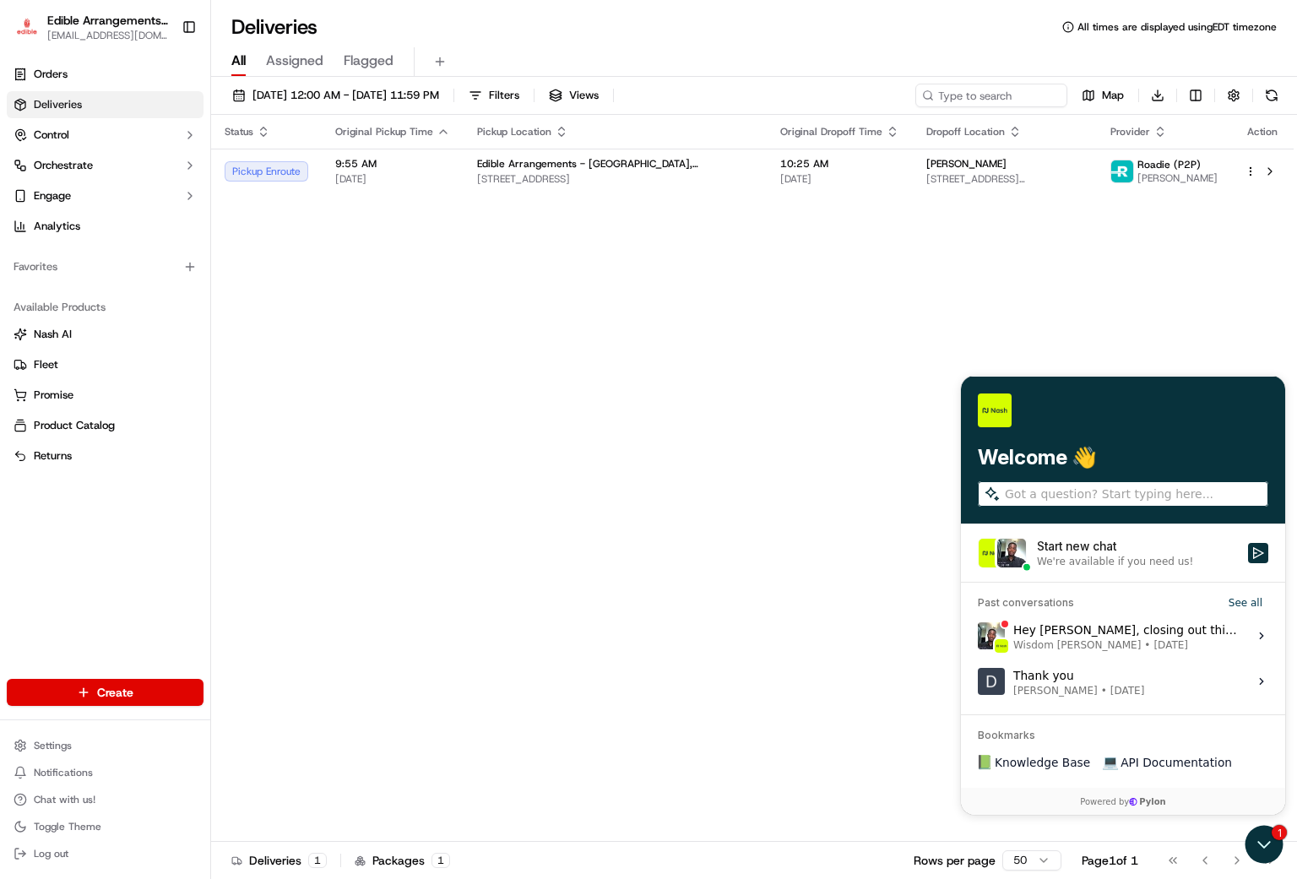
click at [910, 361] on div "Status Original Pickup Time Pickup Location Original Dropoff Time Dropoff Locat…" at bounding box center [752, 478] width 1083 height 727
click at [768, 687] on div "Status Original Pickup Time Pickup Location Original Dropoff Time Dropoff Locat…" at bounding box center [752, 478] width 1083 height 727
click at [1259, 824] on icon "Open customer support" at bounding box center [1264, 807] width 42 height 42
